Goal: Obtain resource: Download file/media

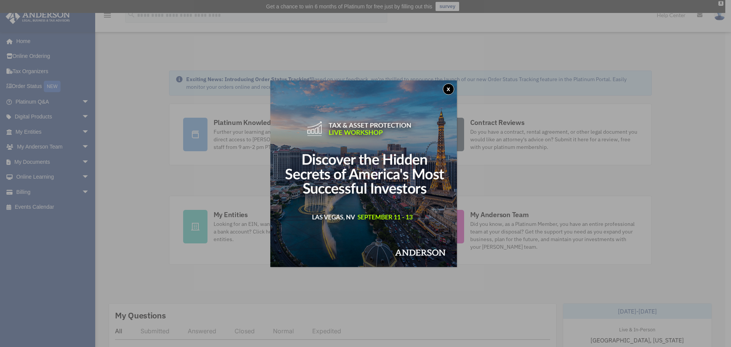
click at [448, 89] on button "x" at bounding box center [448, 88] width 11 height 11
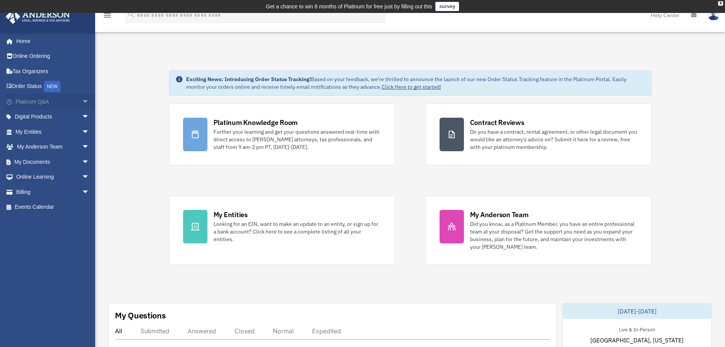
click at [82, 102] on span "arrow_drop_down" at bounding box center [89, 102] width 15 height 16
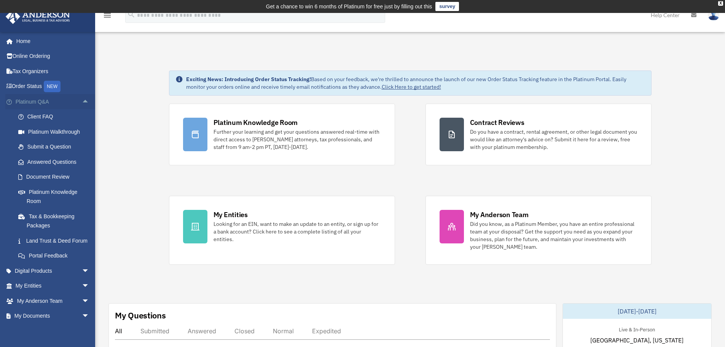
click at [82, 100] on span "arrow_drop_up" at bounding box center [89, 102] width 15 height 16
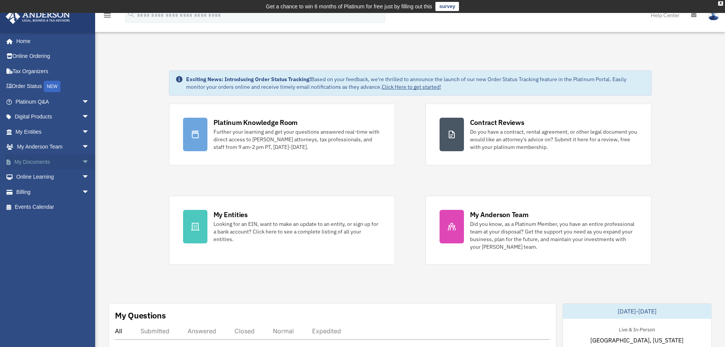
click at [82, 163] on span "arrow_drop_down" at bounding box center [89, 162] width 15 height 16
click at [30, 178] on link "Box" at bounding box center [56, 176] width 90 height 15
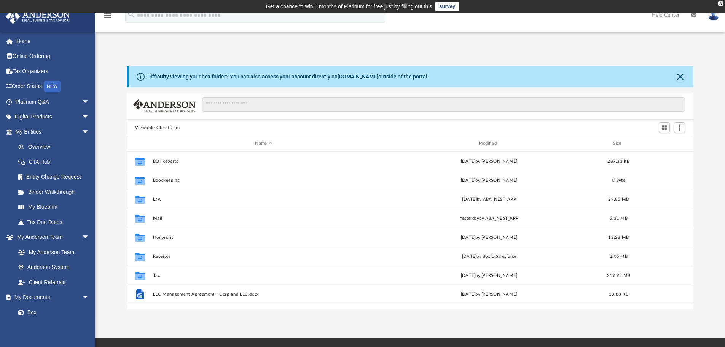
scroll to position [167, 561]
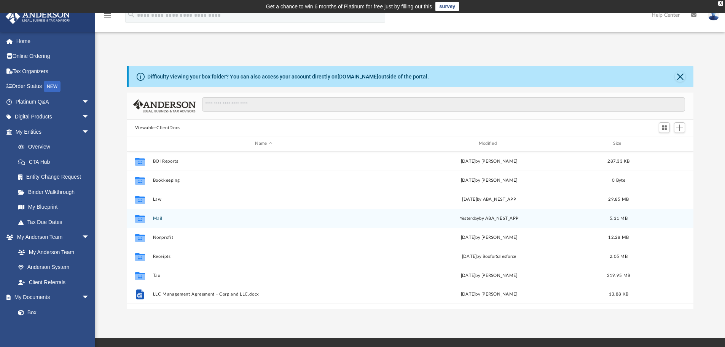
click at [157, 219] on button "Mail" at bounding box center [264, 218] width 222 height 5
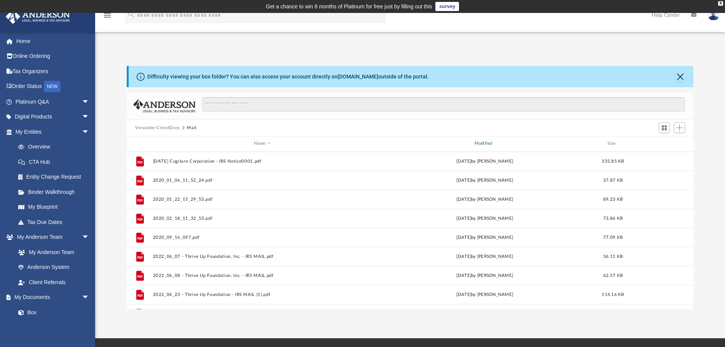
click at [488, 142] on div "Modified" at bounding box center [484, 143] width 219 height 7
click at [487, 144] on div "Modified" at bounding box center [484, 143] width 219 height 7
click at [487, 146] on div "Modified" at bounding box center [484, 143] width 219 height 7
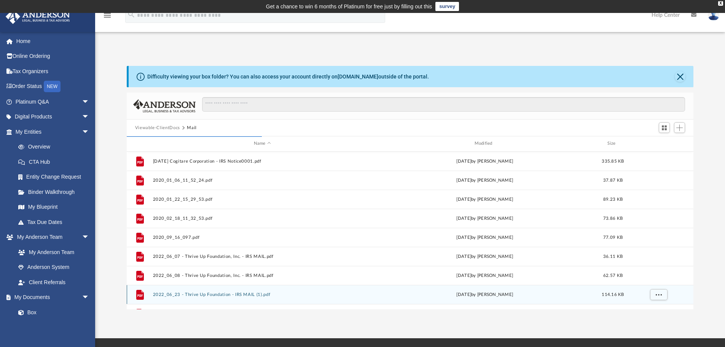
click at [207, 295] on button "2022_06_23 - Thrive Up Foundation - IRS MAIL (1).pdf" at bounding box center [262, 294] width 219 height 5
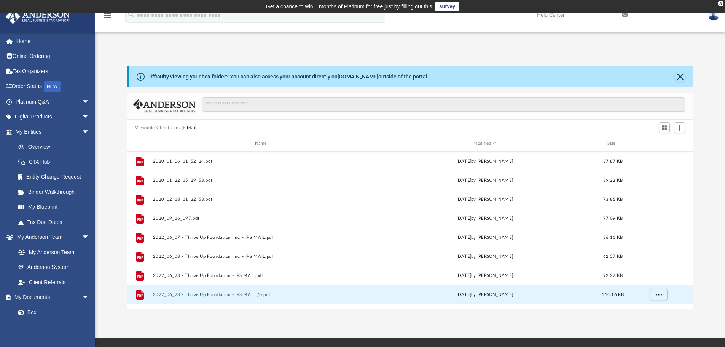
click at [204, 295] on button "2022_06_23 - Thrive Up Foundation - IRS MAIL (1).pdf" at bounding box center [262, 294] width 219 height 5
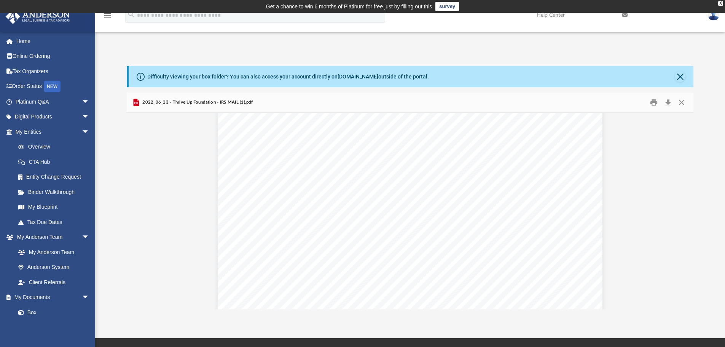
scroll to position [0, 0]
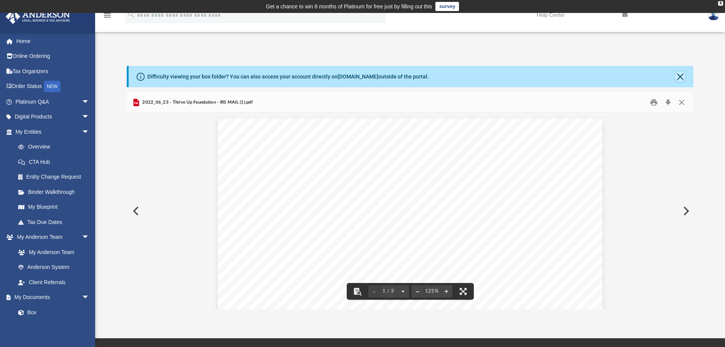
click at [683, 80] on button "Close" at bounding box center [680, 76] width 11 height 11
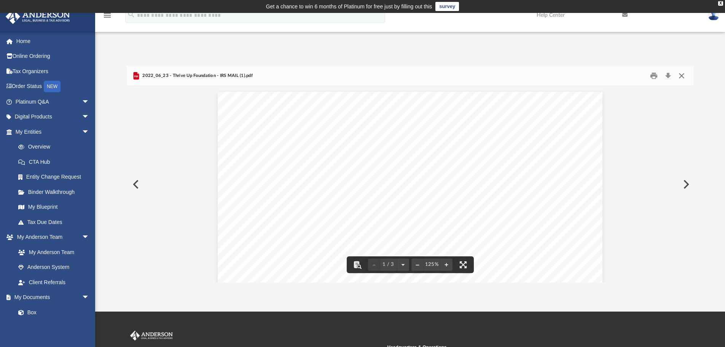
click at [682, 76] on button "Close" at bounding box center [682, 76] width 14 height 12
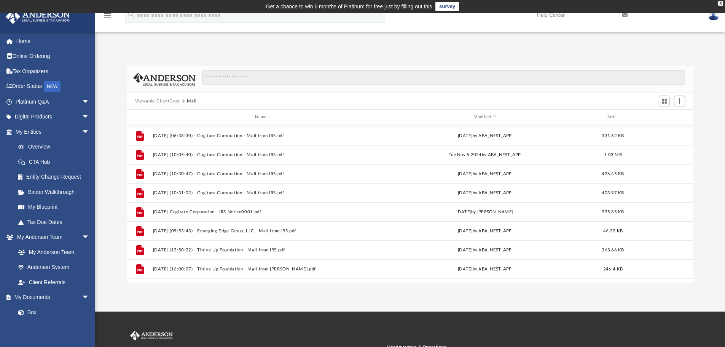
scroll to position [451, 0]
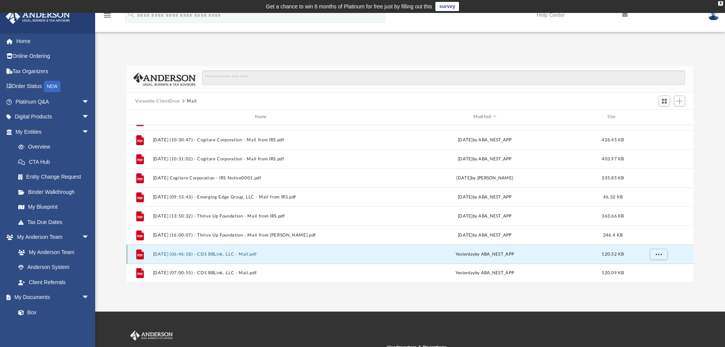
click at [177, 255] on button "2025.09.09 (06:46:18) - CDS BBLink, LLC - Mail.pdf" at bounding box center [262, 254] width 219 height 5
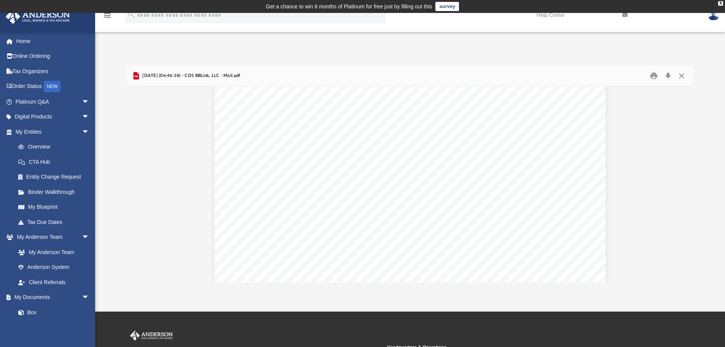
scroll to position [0, 0]
click at [682, 77] on button "Close" at bounding box center [682, 76] width 14 height 12
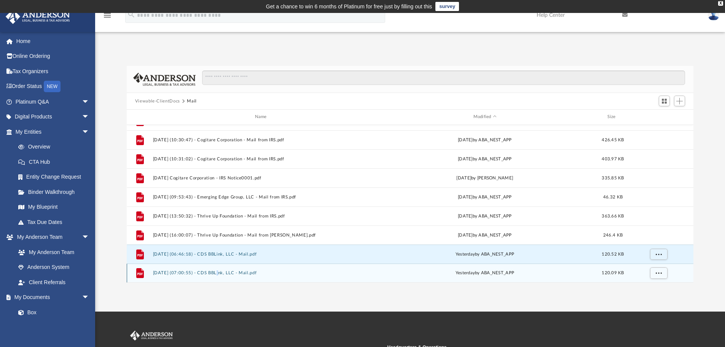
click at [215, 270] on div "File 2025.09.09 (07:00:55) - CDS BBLink, LLC - Mail.pdf yesterday by ABA_NEST_A…" at bounding box center [410, 272] width 567 height 19
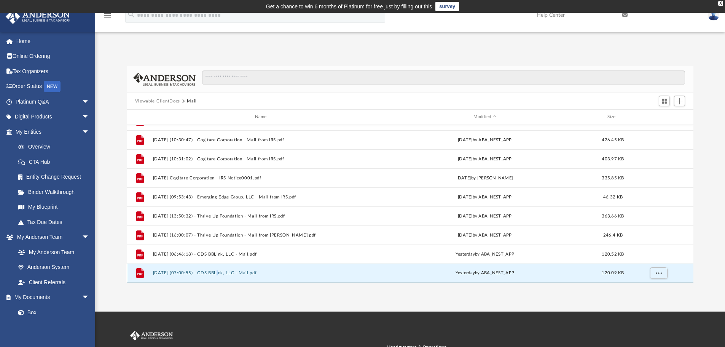
click at [164, 273] on button "2025.09.09 (07:00:55) - CDS BBLink, LLC - Mail.pdf" at bounding box center [262, 272] width 219 height 5
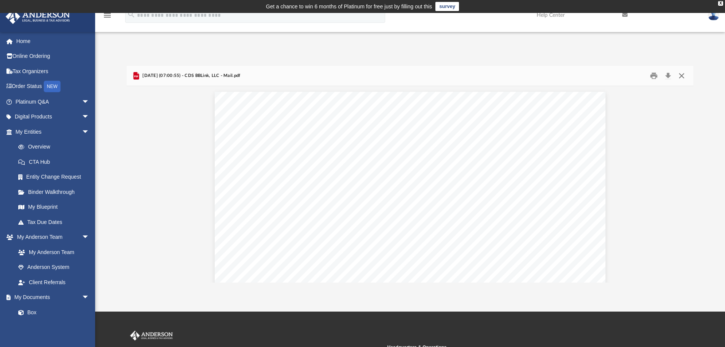
click at [681, 76] on button "Close" at bounding box center [682, 76] width 14 height 12
